Goal: Information Seeking & Learning: Learn about a topic

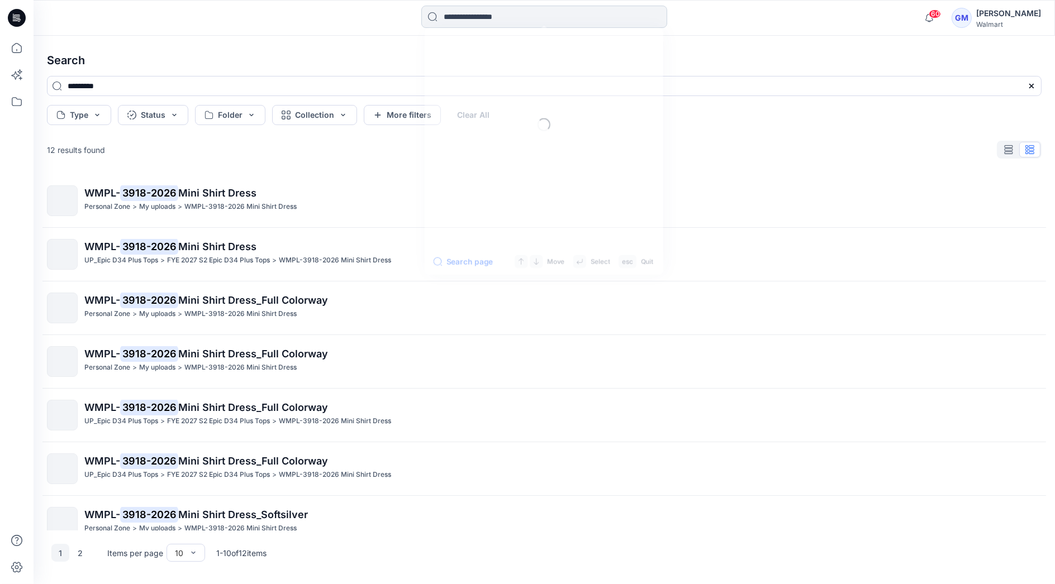
click at [568, 14] on input at bounding box center [544, 17] width 246 height 22
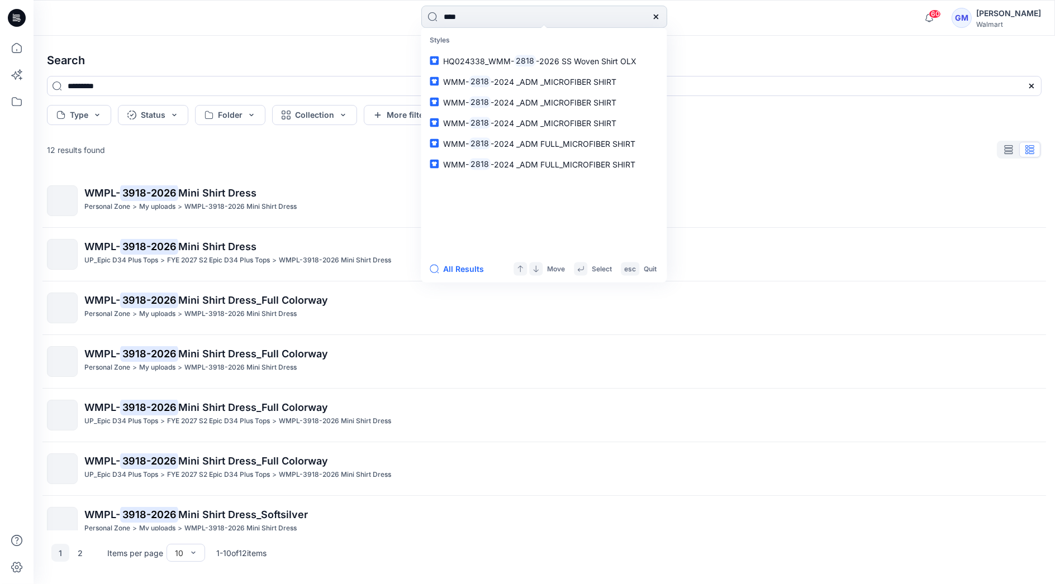
type input "****"
click at [477, 266] on button "All Results" at bounding box center [460, 269] width 61 height 13
type input "****"
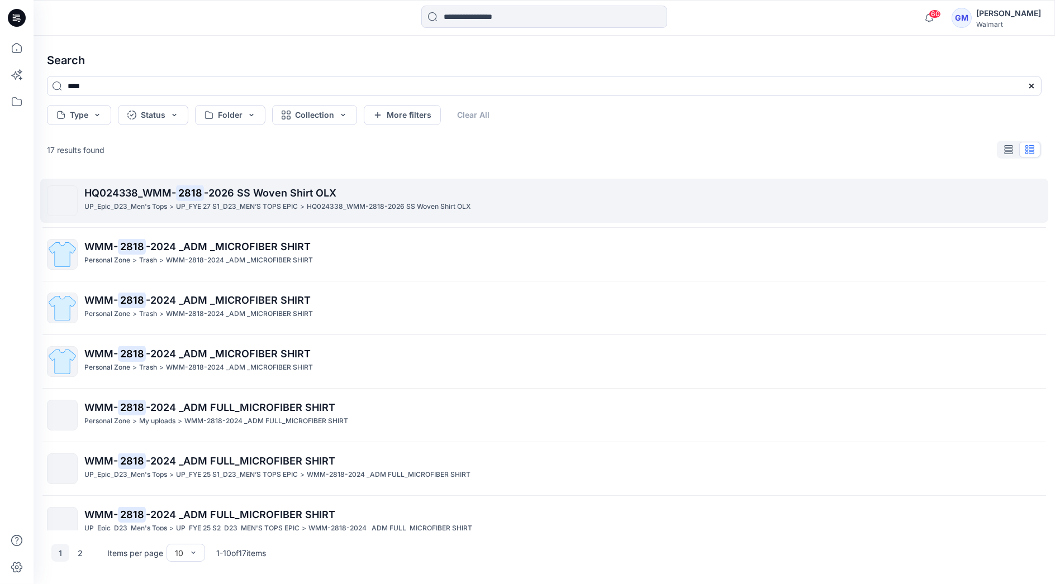
click at [222, 200] on p "HQ024338_WMM- 2818 -2026 SS Woven Shirt OLX" at bounding box center [562, 193] width 957 height 16
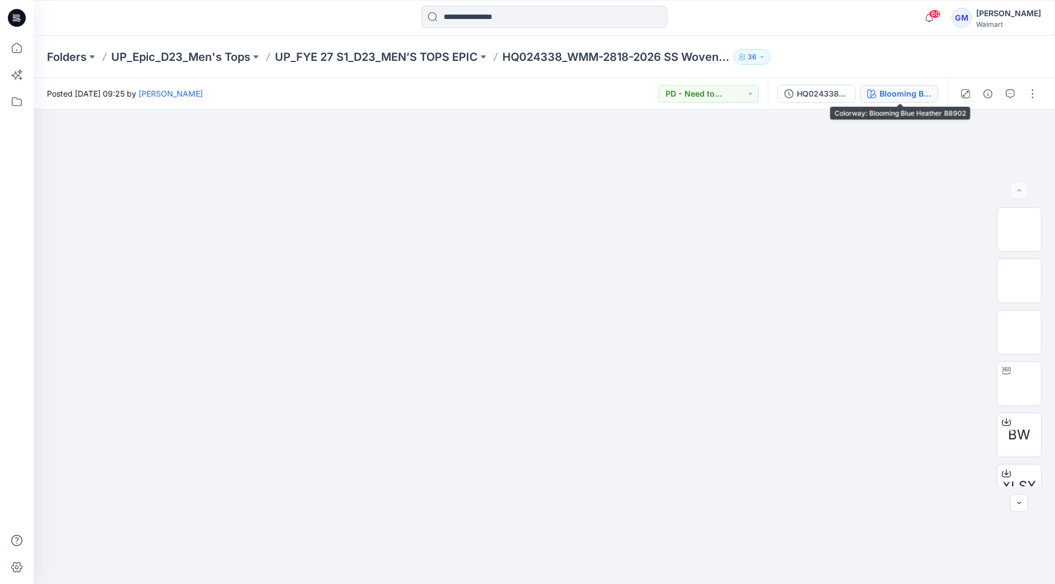
click at [897, 90] on div "Blooming Blue Heather B8902" at bounding box center [904, 94] width 51 height 12
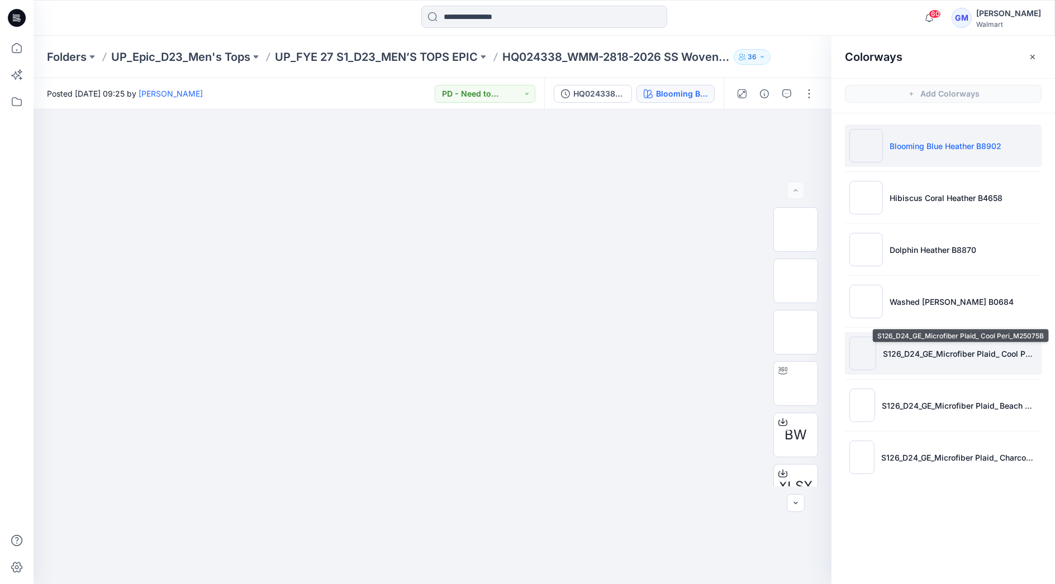
click at [941, 353] on p "S126_D24_GE_Microfiber Plaid_ Cool Peri_M25075B" at bounding box center [960, 354] width 154 height 12
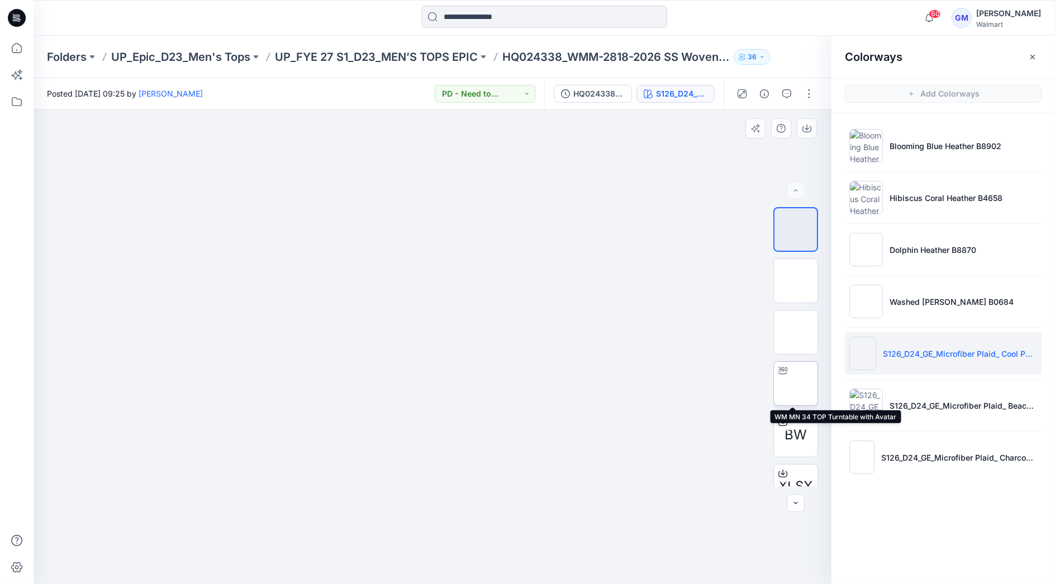
click at [796, 384] on img at bounding box center [796, 384] width 0 height 0
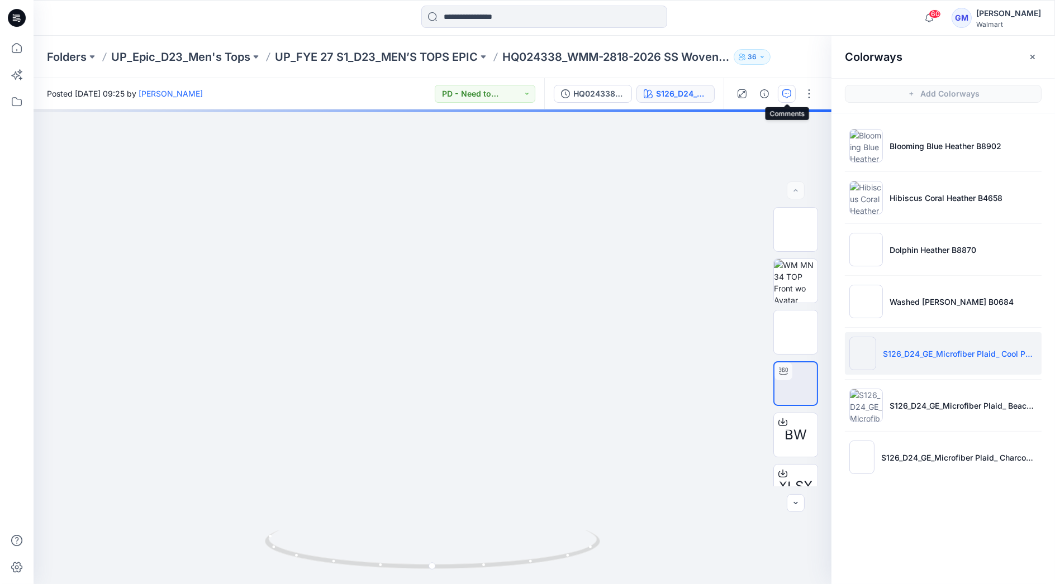
click at [792, 97] on button "button" at bounding box center [787, 94] width 18 height 18
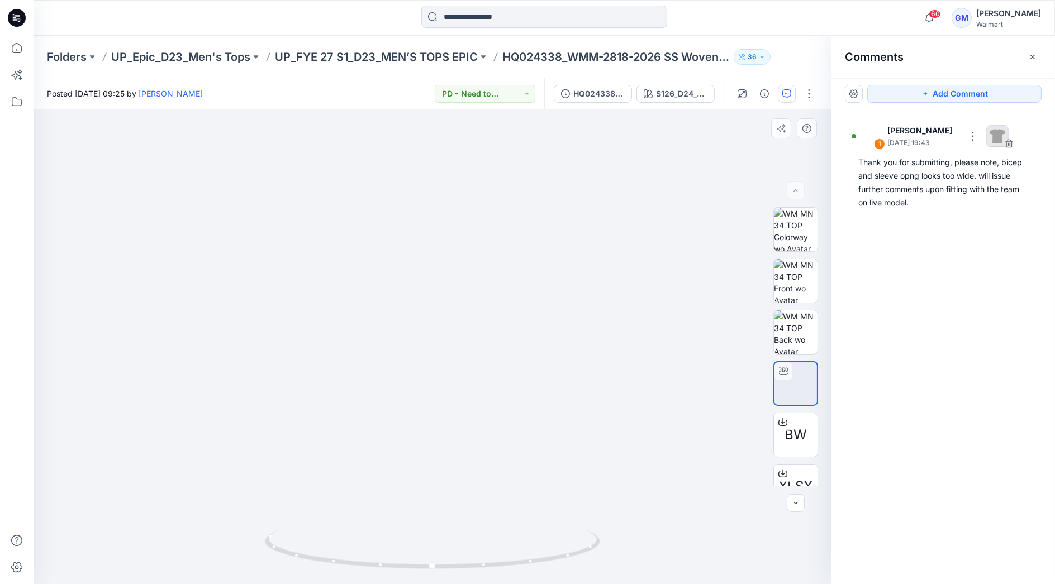
drag, startPoint x: 432, startPoint y: 179, endPoint x: 436, endPoint y: 286, distance: 106.2
click at [436, 286] on img at bounding box center [432, 343] width 703 height 483
click at [108, 353] on img at bounding box center [432, 344] width 665 height 482
drag, startPoint x: 431, startPoint y: 570, endPoint x: 360, endPoint y: 559, distance: 71.8
click at [360, 559] on icon at bounding box center [434, 551] width 338 height 42
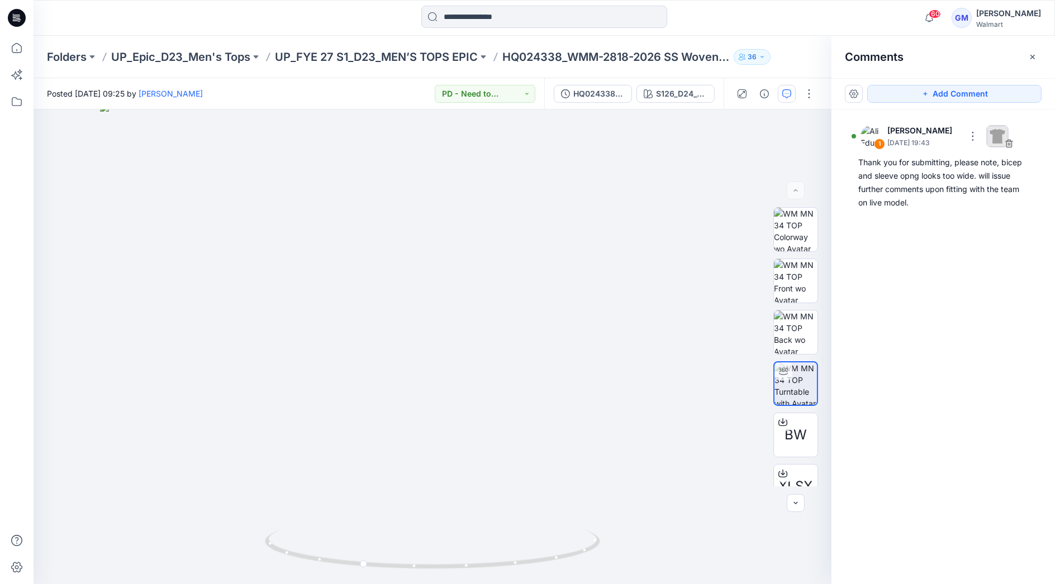
click at [712, 17] on div at bounding box center [544, 18] width 511 height 25
drag, startPoint x: 405, startPoint y: 567, endPoint x: 581, endPoint y: 555, distance: 176.3
click at [581, 555] on icon at bounding box center [434, 551] width 338 height 42
click at [101, 316] on img at bounding box center [432, 344] width 665 height 482
drag, startPoint x: 411, startPoint y: 567, endPoint x: 488, endPoint y: 570, distance: 77.7
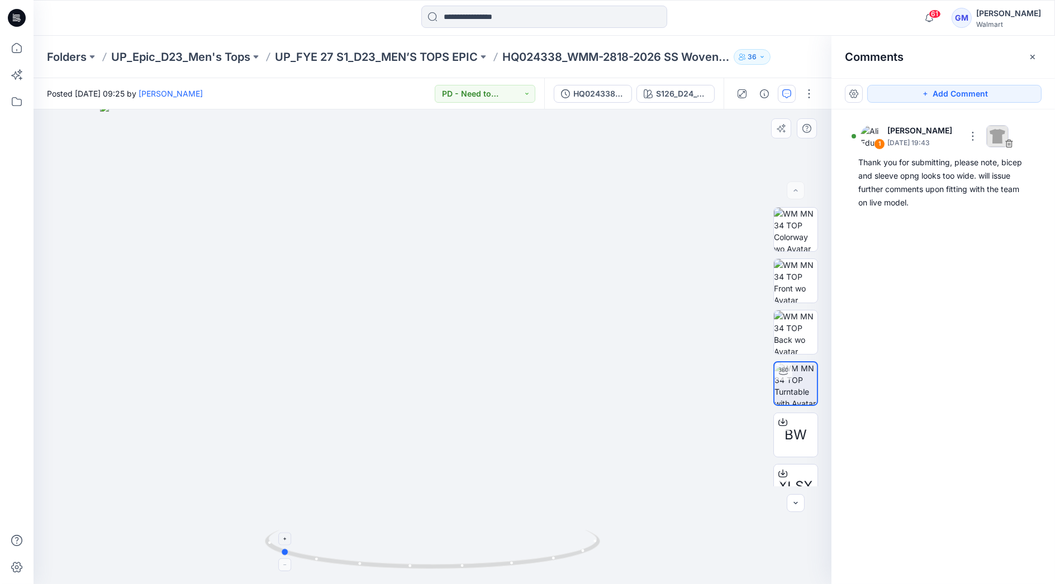
click at [488, 570] on icon at bounding box center [434, 551] width 338 height 42
